Goal: Find contact information: Find contact information

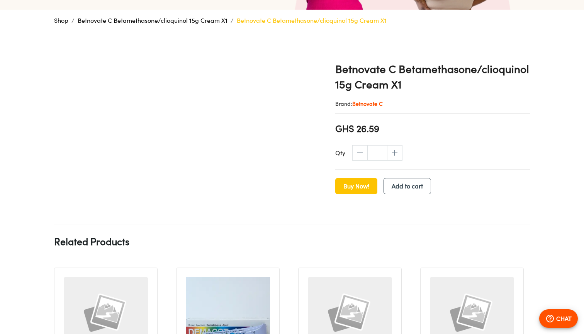
scroll to position [181, 0]
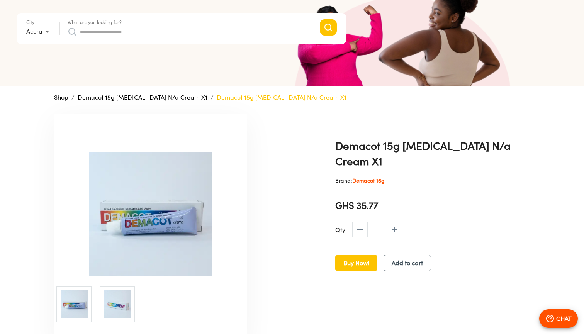
scroll to position [96, 0]
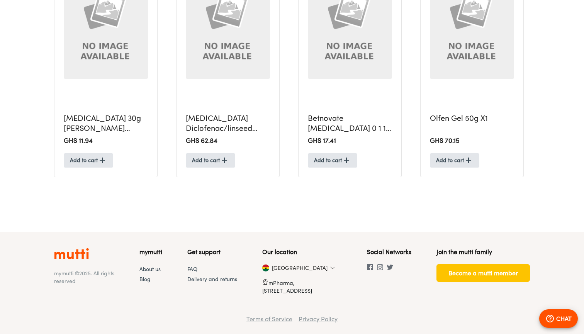
scroll to position [6, 0]
drag, startPoint x: 262, startPoint y: 283, endPoint x: 285, endPoint y: 279, distance: 23.4
click at [285, 279] on p "mPharma, [STREET_ADDRESS]" at bounding box center [301, 287] width 79 height 16
copy p "mPharma"
drag, startPoint x: 295, startPoint y: 281, endPoint x: 333, endPoint y: 281, distance: 37.9
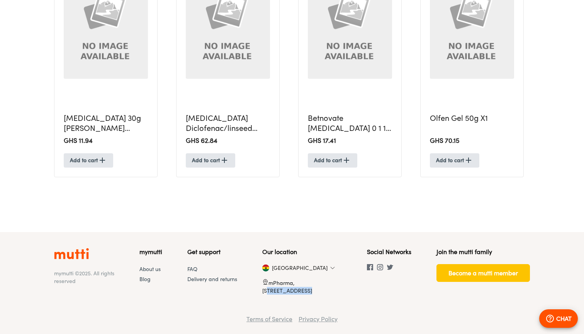
click at [333, 281] on p "mPharma, [STREET_ADDRESS]" at bounding box center [301, 287] width 79 height 16
copy p "Madu Flower Cl"
click at [288, 264] on div "Our location Ghana mPharma, 6 Madu Flower Cl, Accra, Ghana" at bounding box center [301, 274] width 79 height 53
click at [287, 265] on div "Our location Ghana mPharma, 6 Madu Flower Cl, Accra, Ghana" at bounding box center [301, 274] width 79 height 53
click at [330, 267] on img at bounding box center [332, 268] width 5 height 5
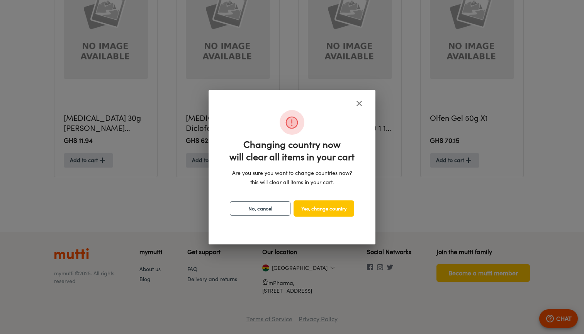
click at [358, 101] on icon "close" at bounding box center [359, 103] width 5 height 5
